Goal: Communication & Community: Participate in discussion

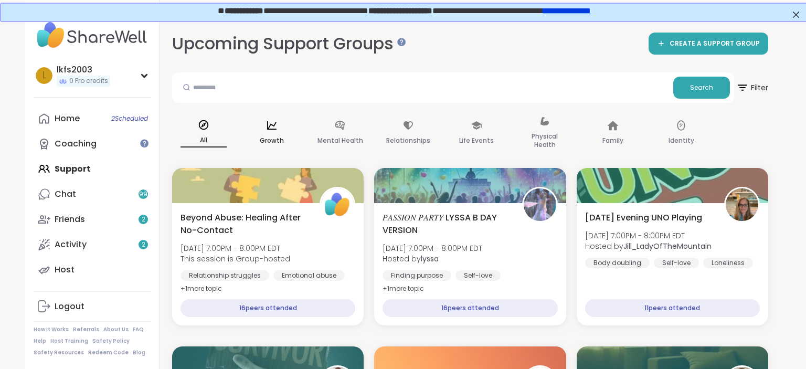
click at [291, 138] on div "Growth" at bounding box center [271, 133] width 63 height 52
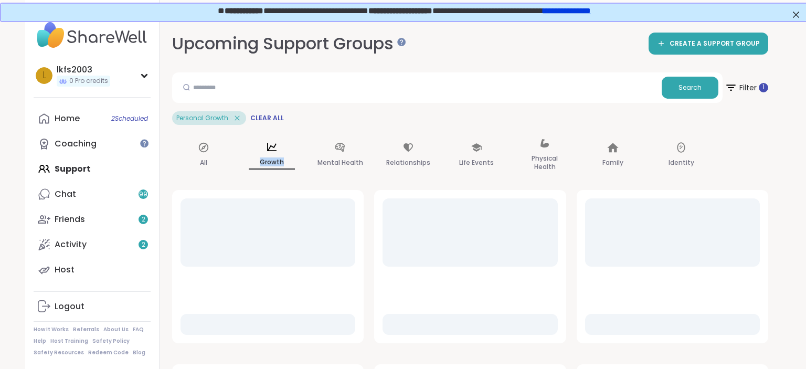
click at [291, 138] on div "Growth" at bounding box center [271, 155] width 63 height 52
click at [51, 120] on link "Home 2 Scheduled" at bounding box center [92, 118] width 117 height 25
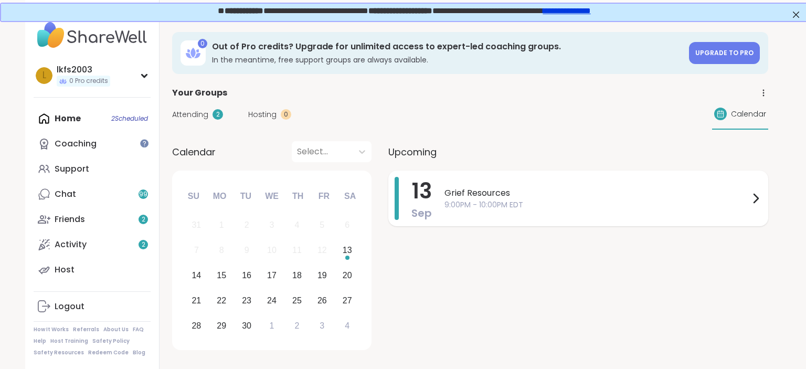
click at [525, 199] on span "9:00PM - 10:00PM EDT" at bounding box center [596, 204] width 305 height 11
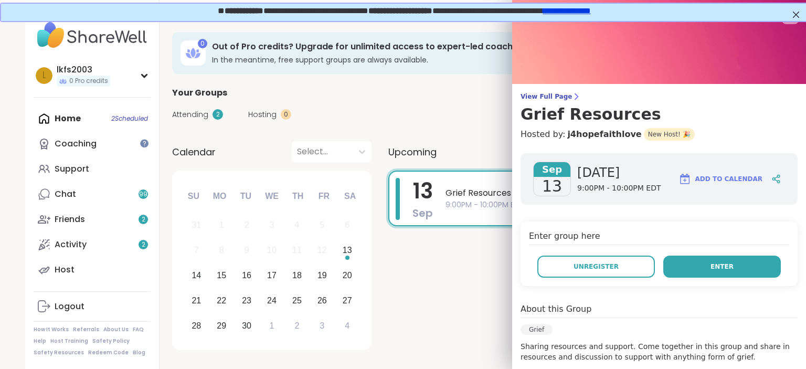
click at [731, 264] on span "Enter" at bounding box center [721, 266] width 23 height 9
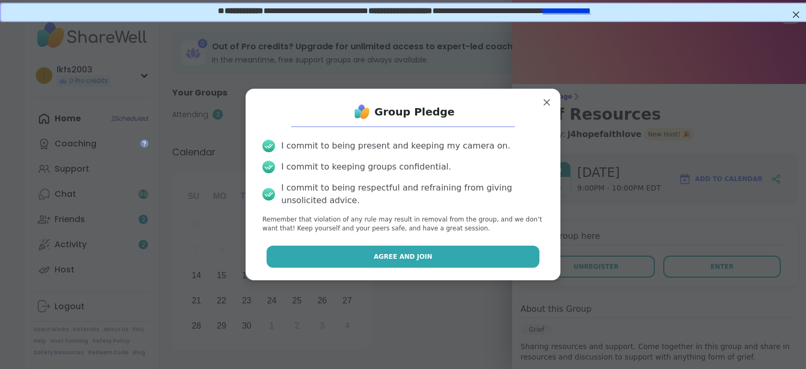
click at [516, 260] on button "Agree and Join" at bounding box center [402, 256] width 273 height 22
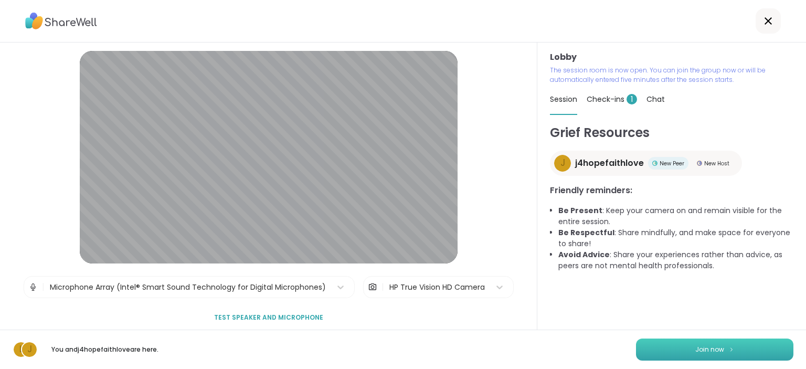
click at [775, 355] on button "Join now" at bounding box center [714, 349] width 157 height 22
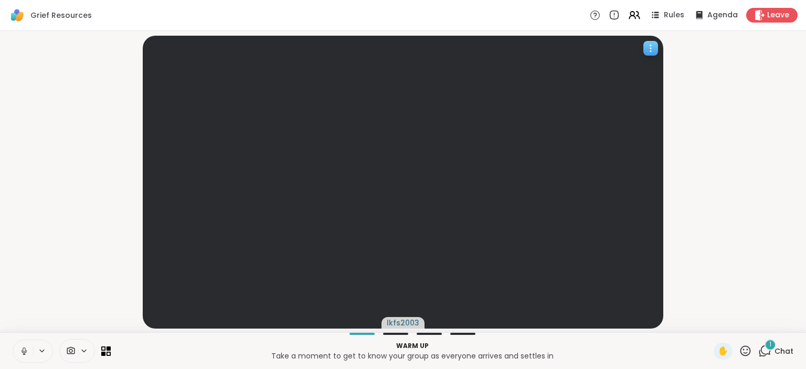
click at [625, 135] on div at bounding box center [403, 182] width 520 height 293
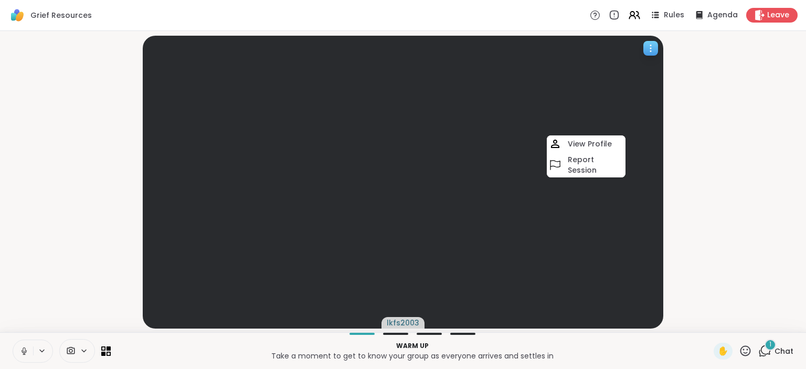
click at [636, 85] on div at bounding box center [403, 182] width 520 height 293
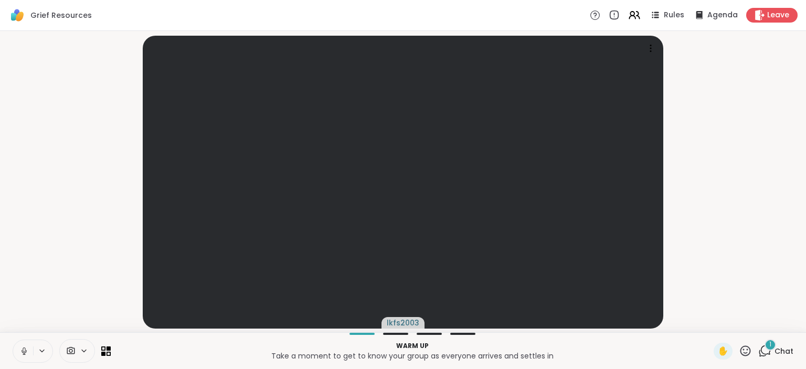
click at [457, 329] on div "lkfs2003" at bounding box center [403, 181] width 806 height 301
click at [774, 349] on div "1 Chat" at bounding box center [775, 350] width 35 height 17
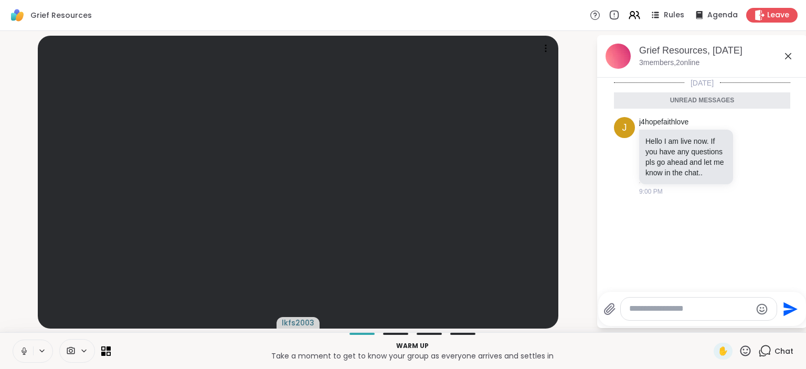
click at [466, 334] on div at bounding box center [462, 333] width 25 height 2
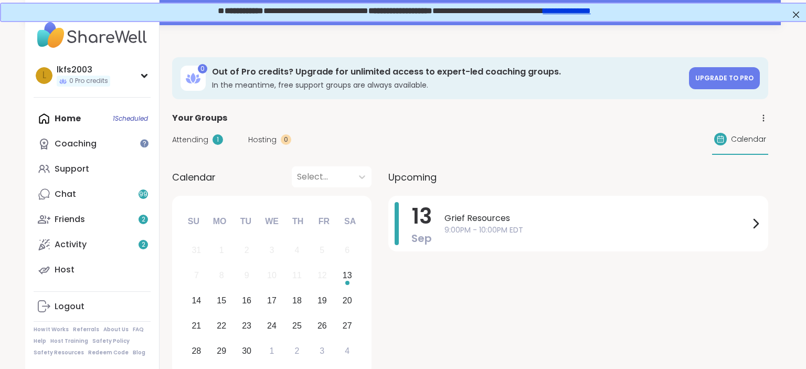
click at [487, 188] on div "Upcoming 13 Sep Grief Resources 9:00PM - 10:00PM EDT" at bounding box center [578, 272] width 380 height 212
click at [476, 222] on span "Grief Resources" at bounding box center [596, 218] width 305 height 13
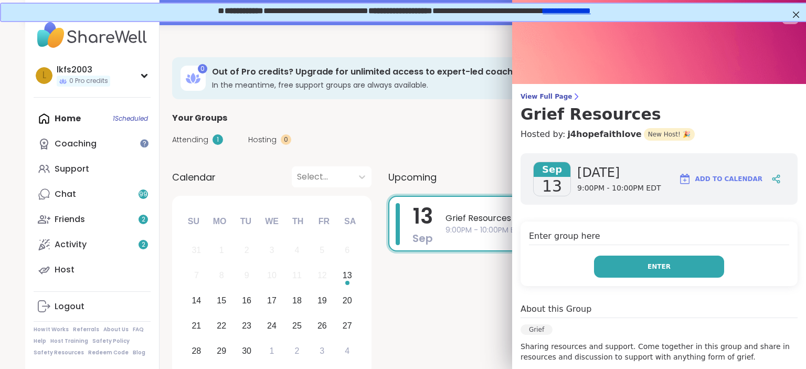
click at [607, 273] on button "Enter" at bounding box center [659, 266] width 130 height 22
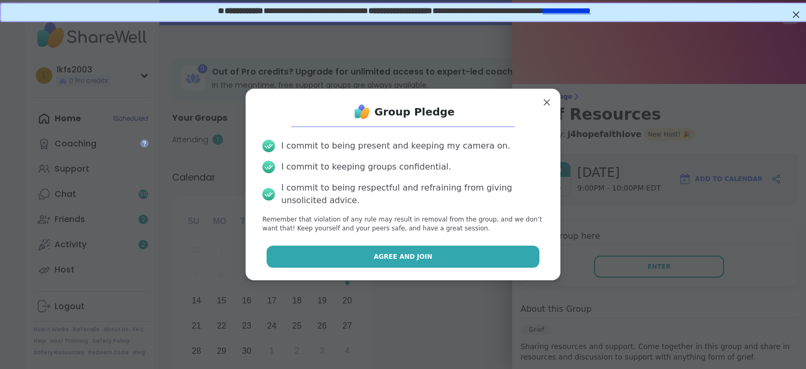
click at [527, 257] on button "Agree and Join" at bounding box center [402, 256] width 273 height 22
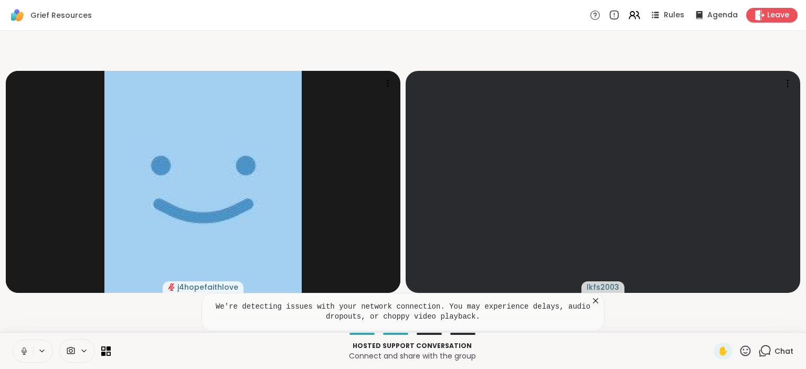
click at [776, 357] on div "Chat" at bounding box center [775, 350] width 35 height 17
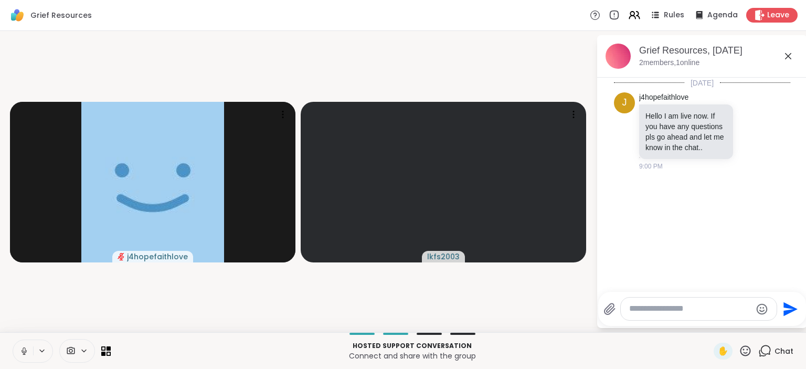
click at [789, 56] on icon at bounding box center [787, 56] width 13 height 13
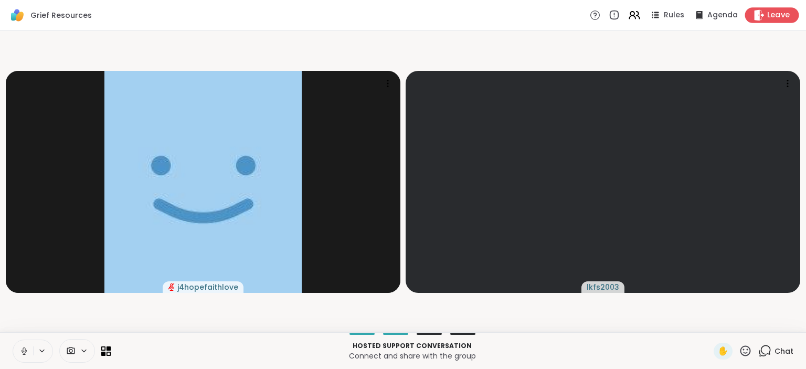
click at [776, 14] on span "Leave" at bounding box center [778, 15] width 23 height 11
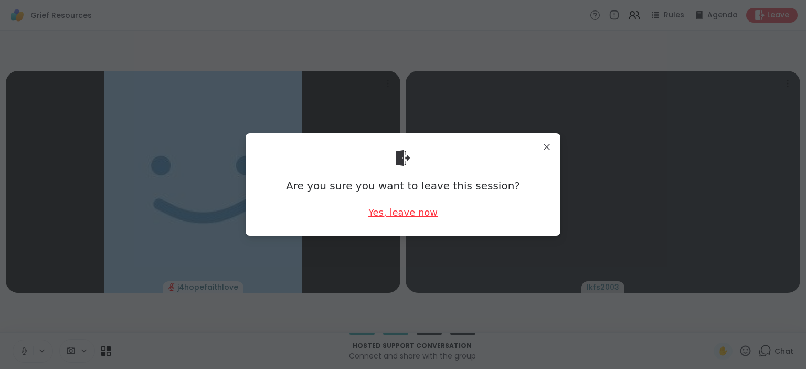
click at [413, 211] on div "Yes, leave now" at bounding box center [402, 212] width 69 height 13
